Goal: Book appointment/travel/reservation

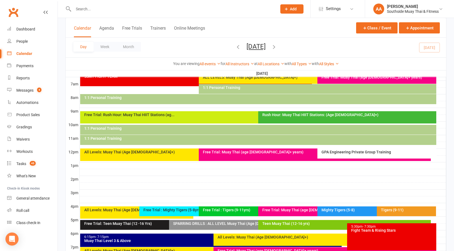
scroll to position [202, 0]
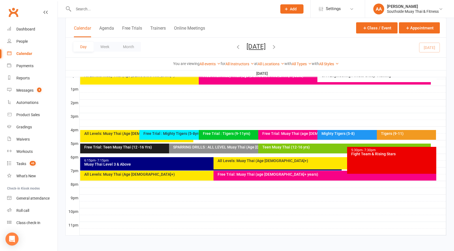
click at [124, 150] on div "Free Trial: Teen Muay Thai (12 -16 Yrs)" at bounding box center [166, 149] width 172 height 10
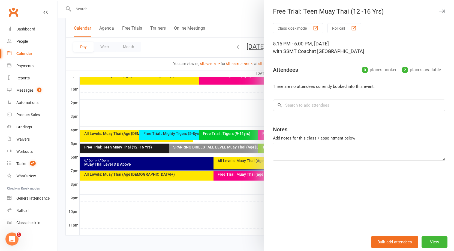
scroll to position [0, 0]
click at [123, 149] on div at bounding box center [256, 125] width 396 height 251
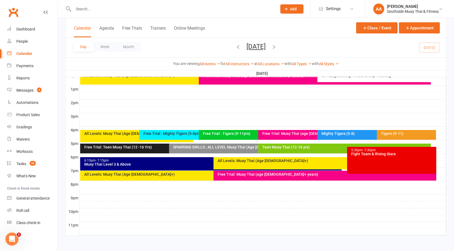
click at [278, 147] on div "Teen Muay Thai (12-16 yrs)" at bounding box center [346, 147] width 168 height 4
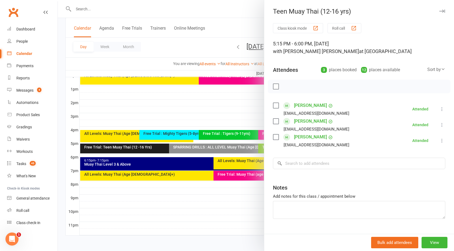
click at [233, 112] on div at bounding box center [256, 125] width 396 height 251
